Goal: Information Seeking & Learning: Find specific fact

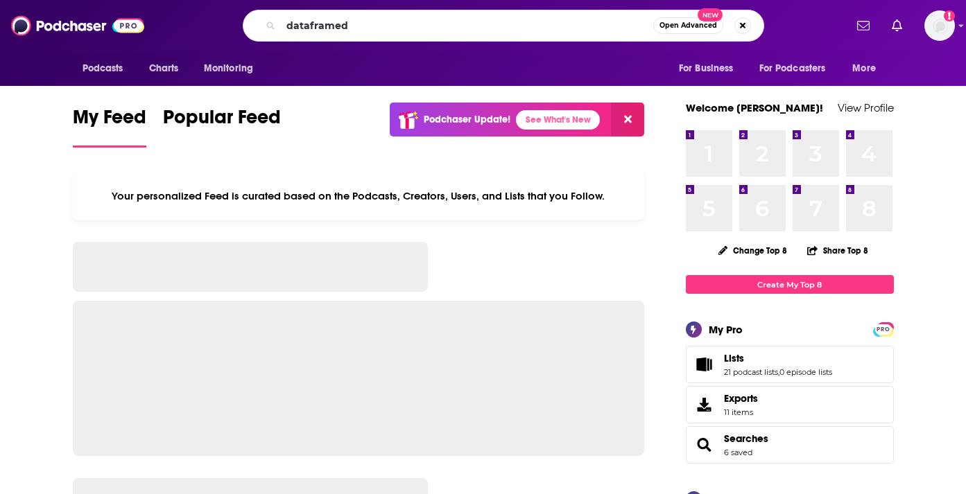
type input "dataframed"
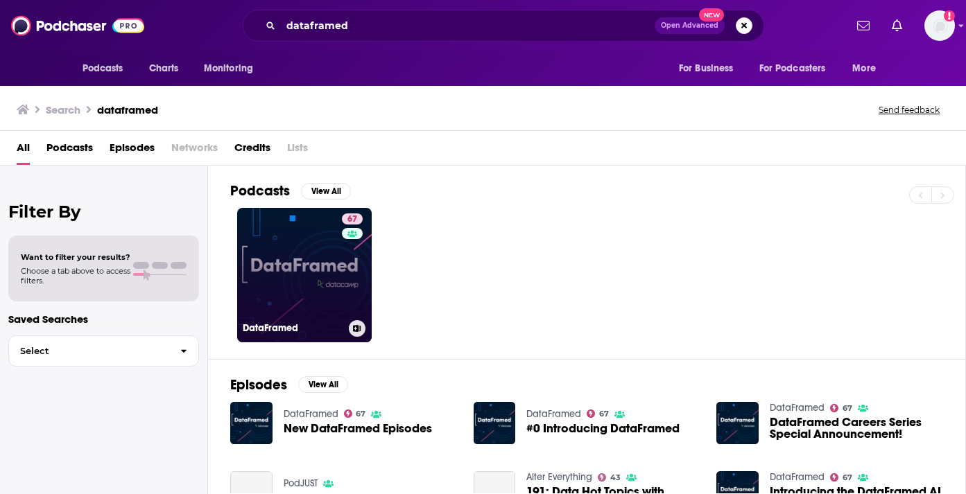
click at [306, 249] on link "67 DataFramed" at bounding box center [304, 275] width 135 height 135
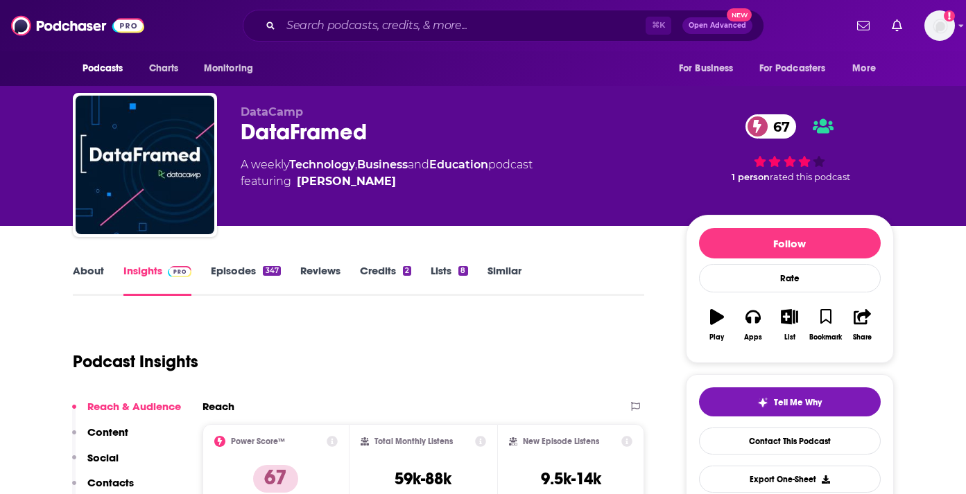
scroll to position [69, 0]
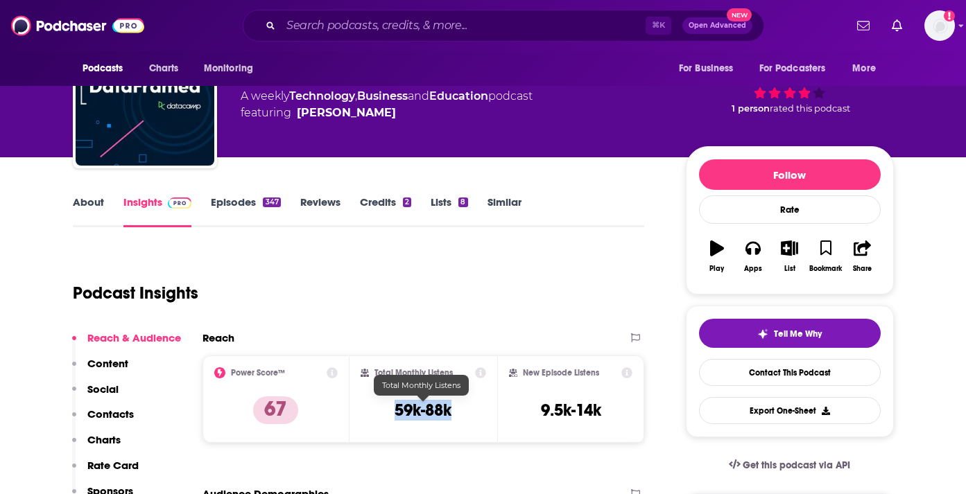
drag, startPoint x: 468, startPoint y: 409, endPoint x: 383, endPoint y: 409, distance: 84.6
click at [383, 409] on div "Total Monthly Listens 59k-88k" at bounding box center [424, 400] width 126 height 64
copy h3 "59k-88k"
